Goal: Task Accomplishment & Management: Manage account settings

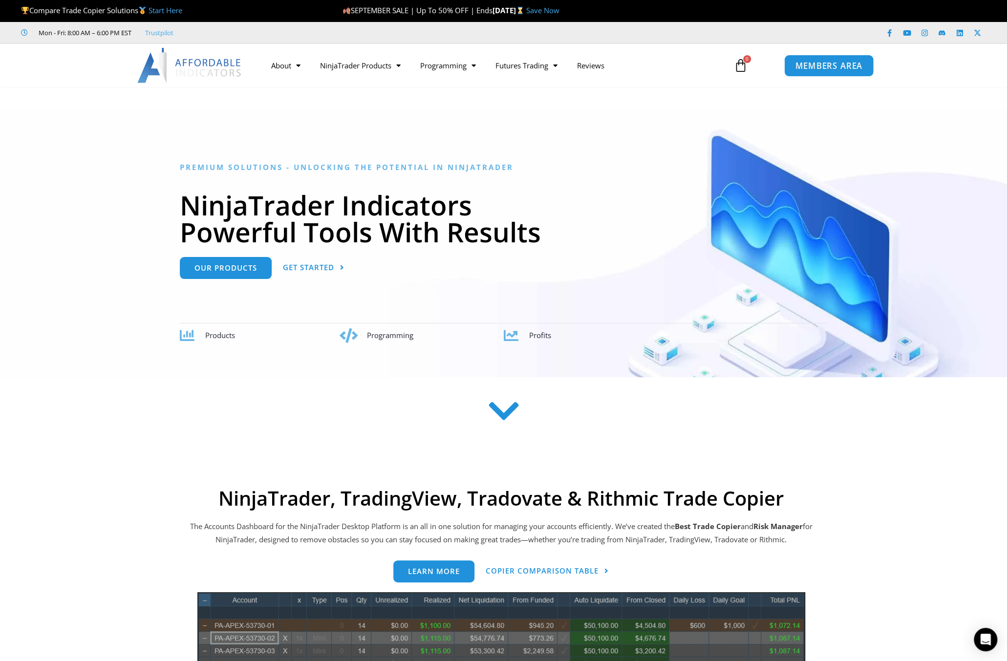
click at [823, 66] on span "MEMBERS AREA" at bounding box center [829, 66] width 67 height 8
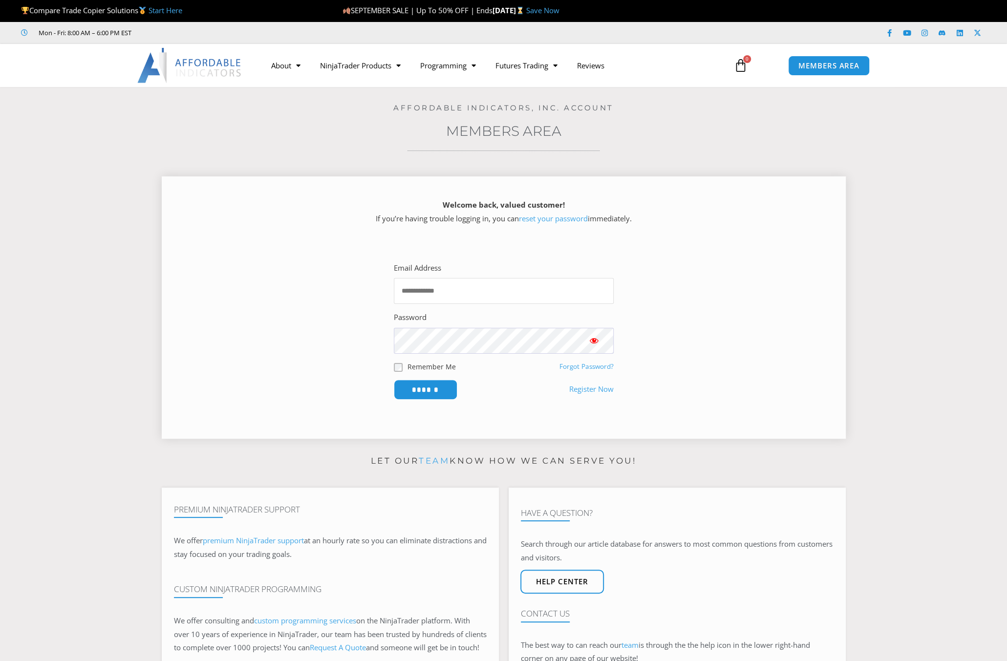
type input "**********"
click at [596, 341] on span "Show password" at bounding box center [594, 341] width 10 height 10
click at [426, 389] on input "******" at bounding box center [425, 389] width 67 height 21
